Goal: Find contact information: Find contact information

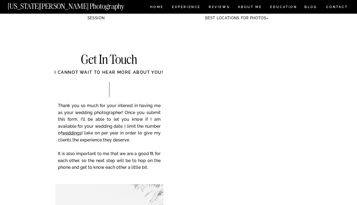
scroll to position [3880, 0]
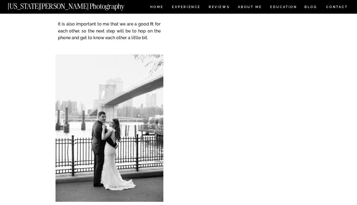
scroll to position [4011, 0]
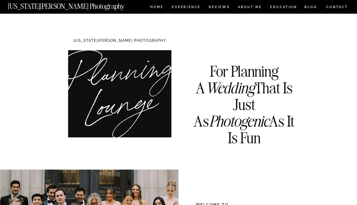
click at [339, 8] on nav "CONTACT" at bounding box center [337, 7] width 22 height 6
